Goal: Task Accomplishment & Management: Complete application form

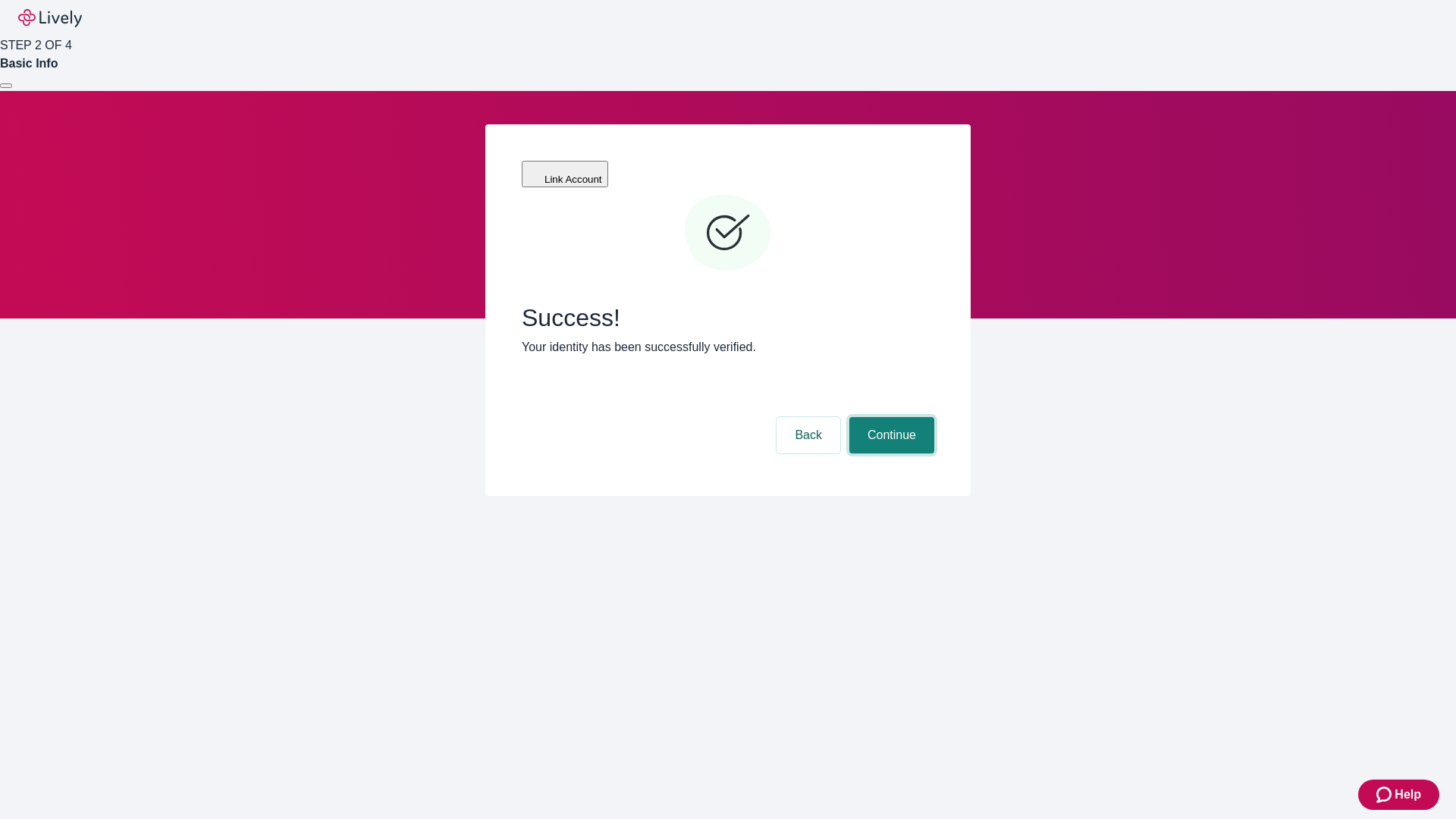
click at [889, 417] on button "Continue" at bounding box center [891, 435] width 85 height 36
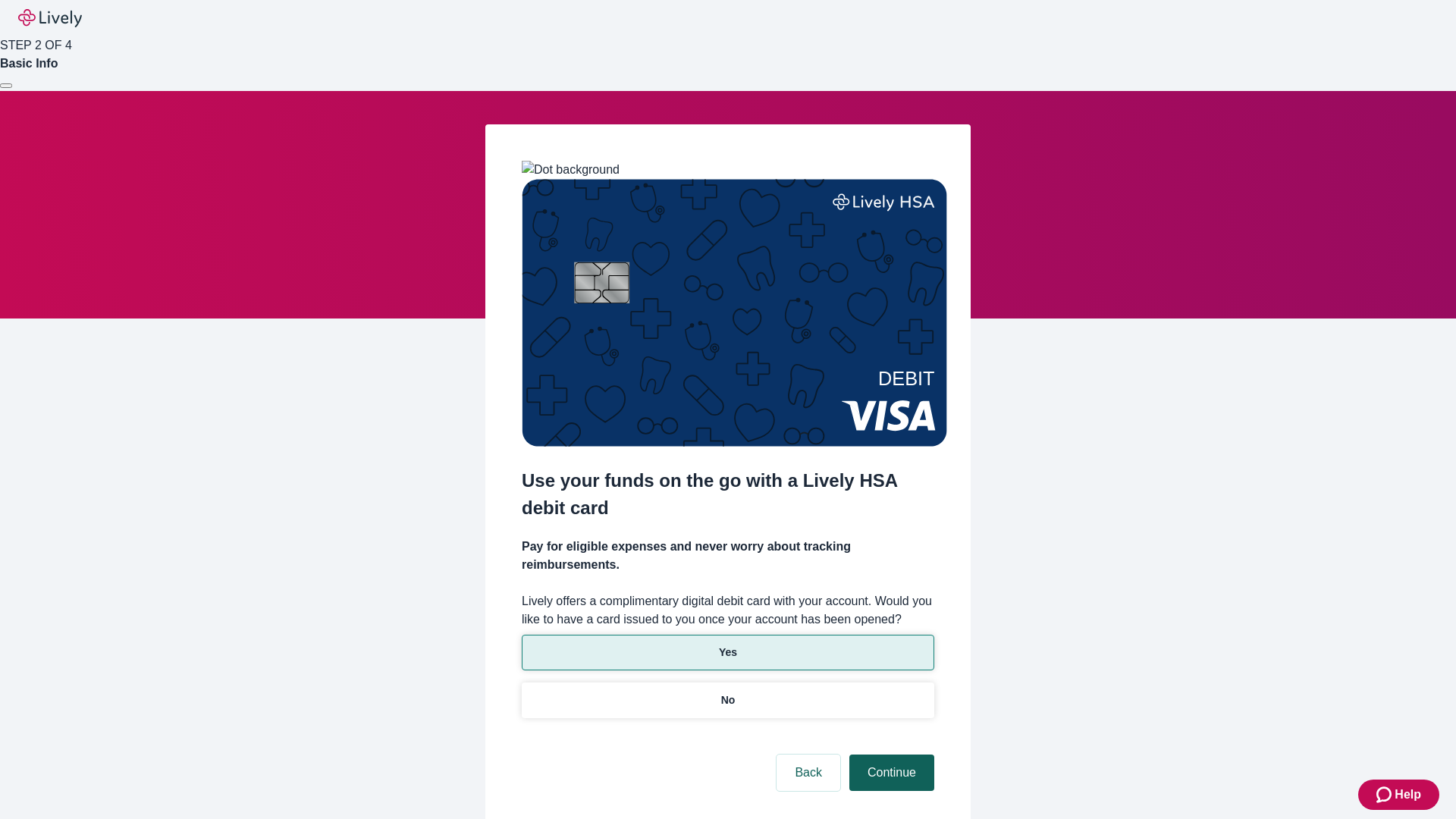
click at [728, 644] on p "Yes" at bounding box center [728, 653] width 18 height 16
click at [889, 754] on button "Continue" at bounding box center [891, 773] width 85 height 36
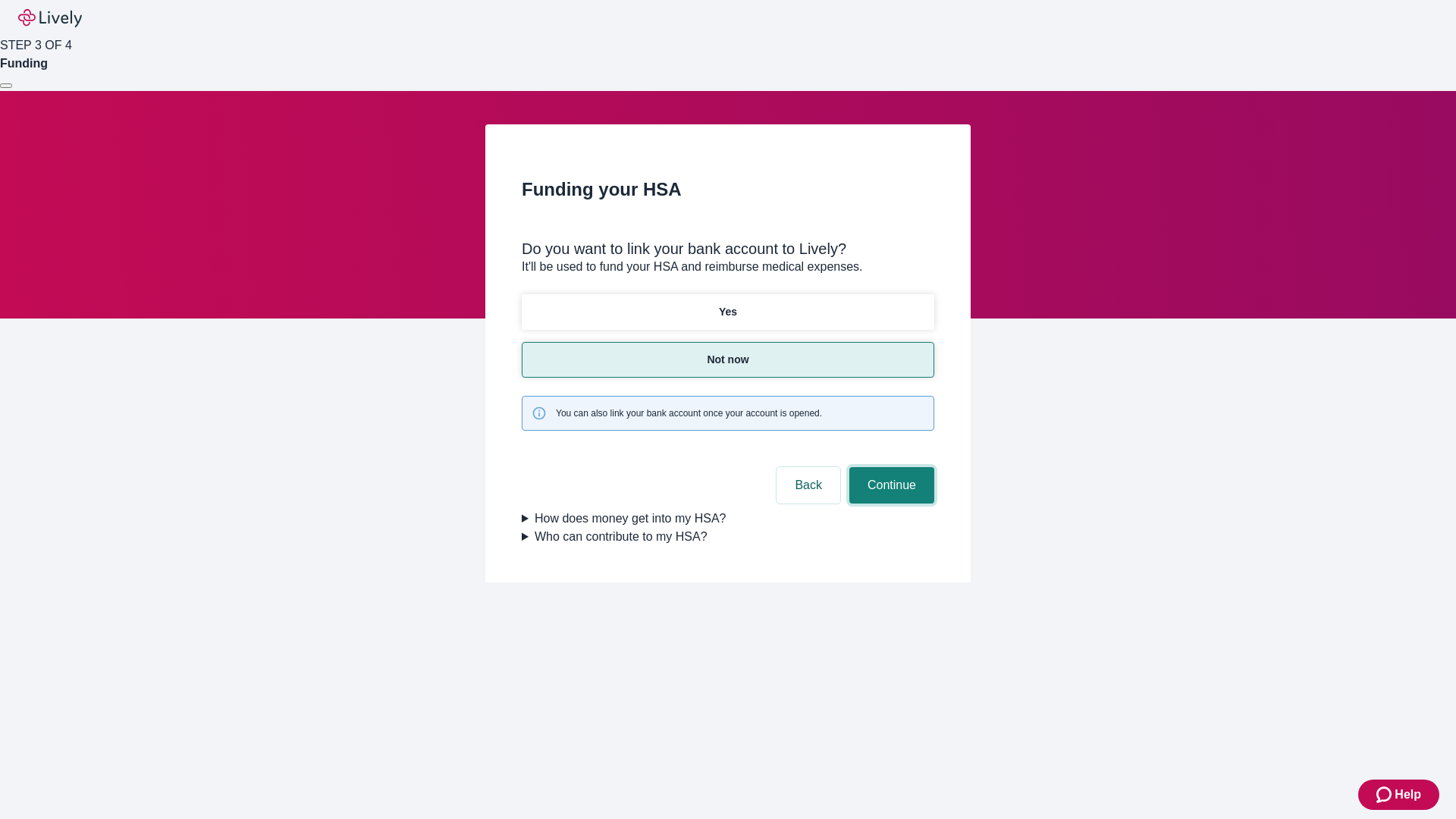
click at [889, 467] on button "Continue" at bounding box center [891, 485] width 85 height 36
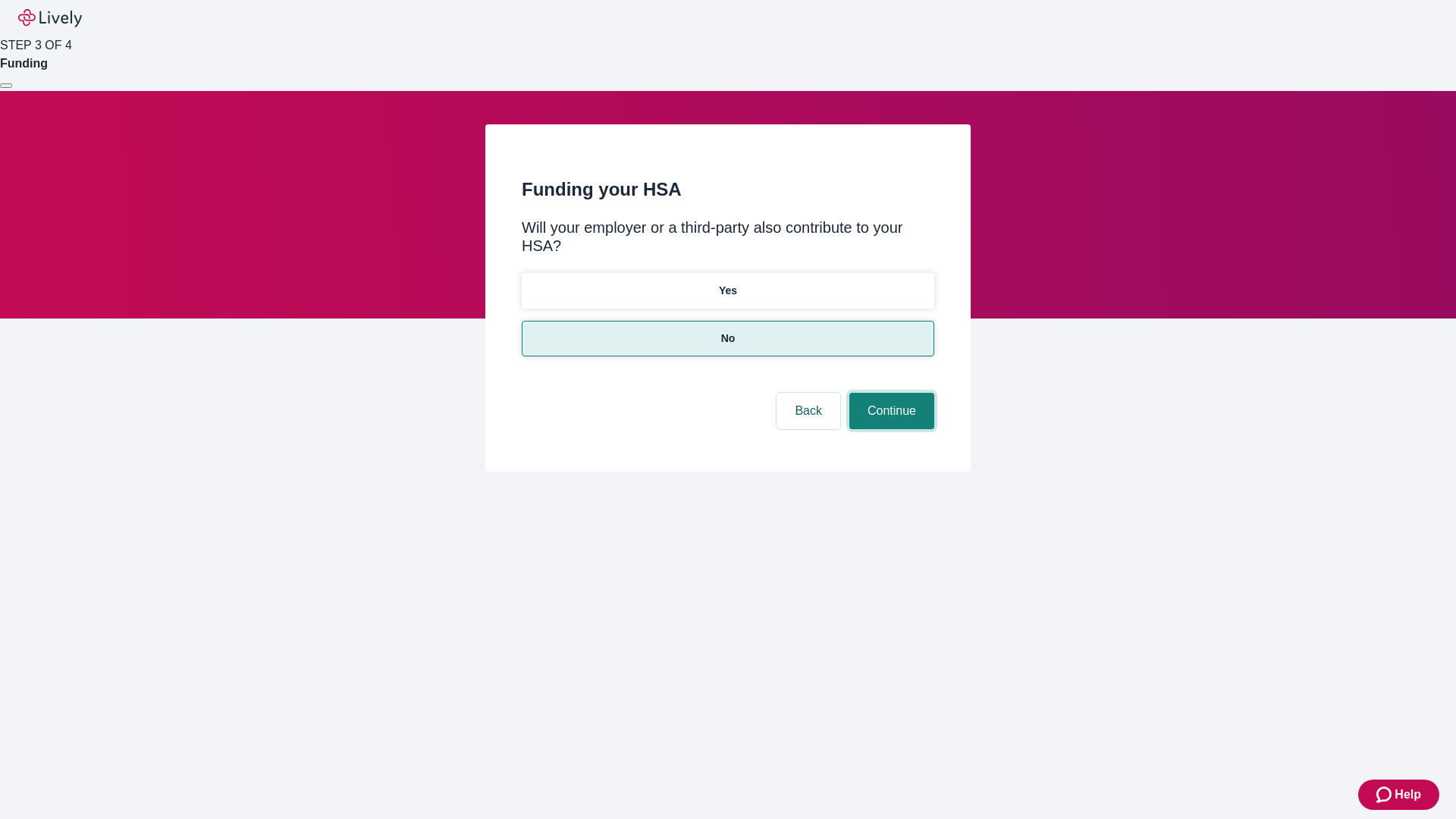
click at [889, 393] on button "Continue" at bounding box center [891, 411] width 85 height 36
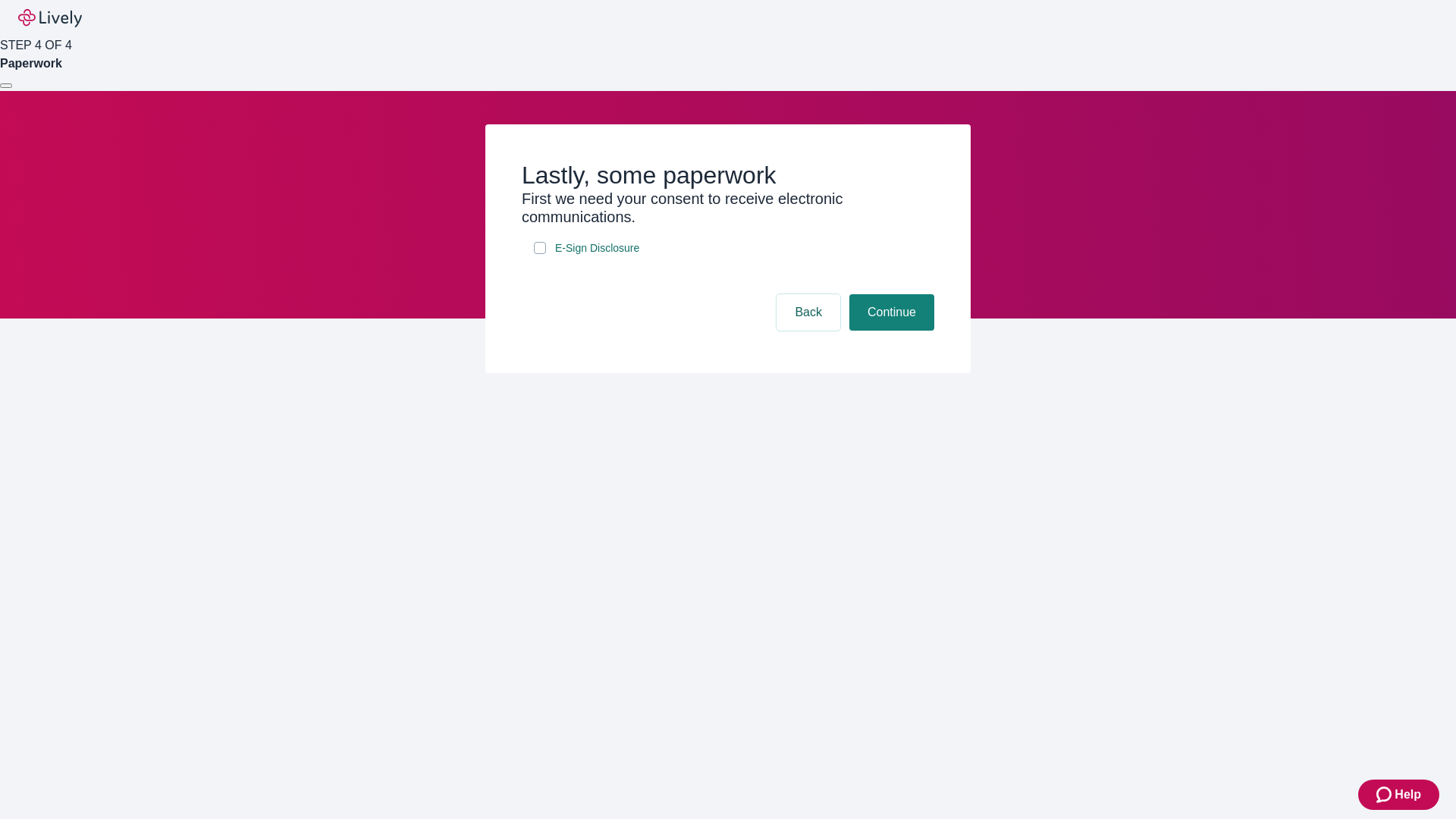
click at [540, 254] on input "E-Sign Disclosure" at bounding box center [539, 247] width 12 height 12
checkbox input "true"
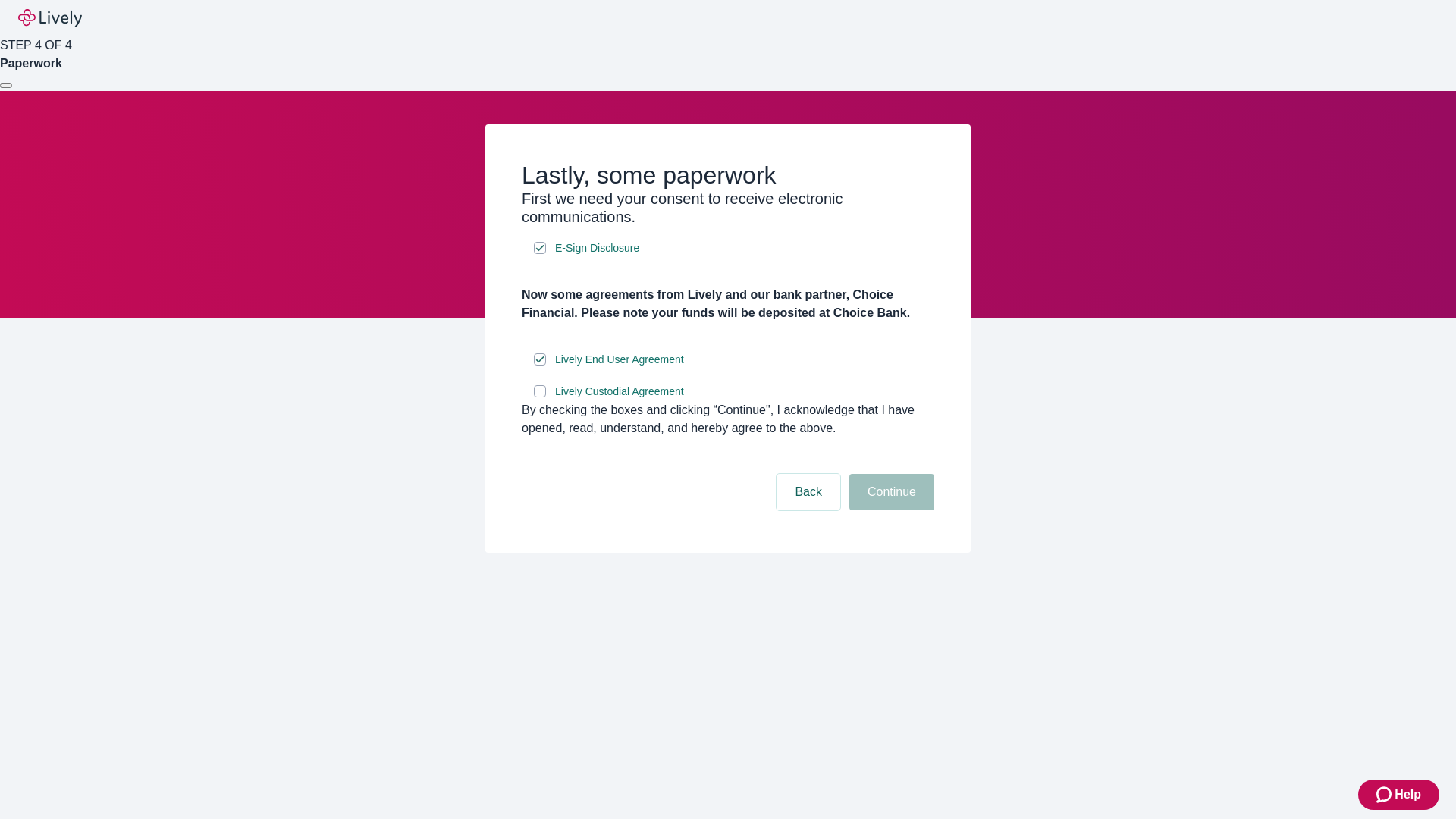
click at [540, 397] on input "Lively Custodial Agreement" at bounding box center [539, 391] width 12 height 12
checkbox input "true"
click at [889, 510] on button "Continue" at bounding box center [891, 492] width 85 height 36
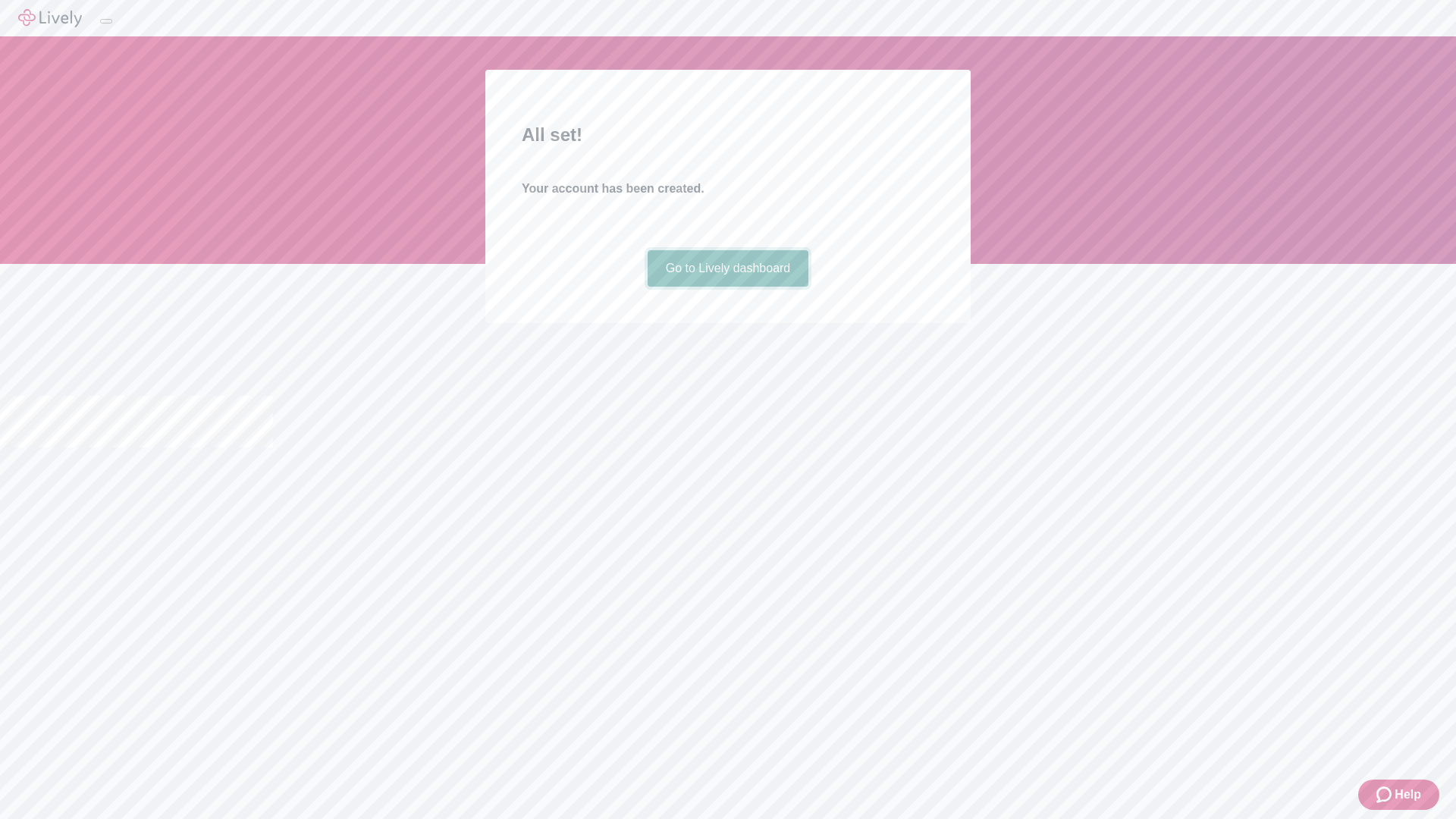
click at [728, 286] on link "Go to Lively dashboard" at bounding box center [728, 268] width 162 height 36
